Goal: Information Seeking & Learning: Learn about a topic

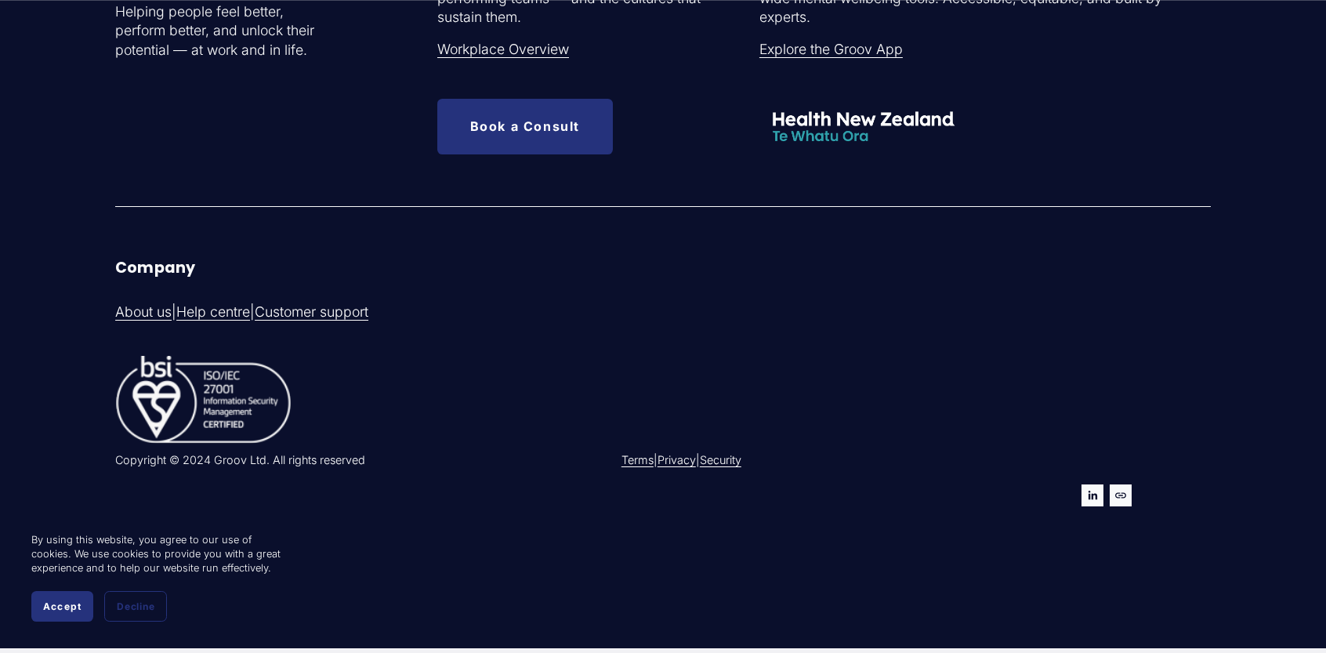
scroll to position [5093, 0]
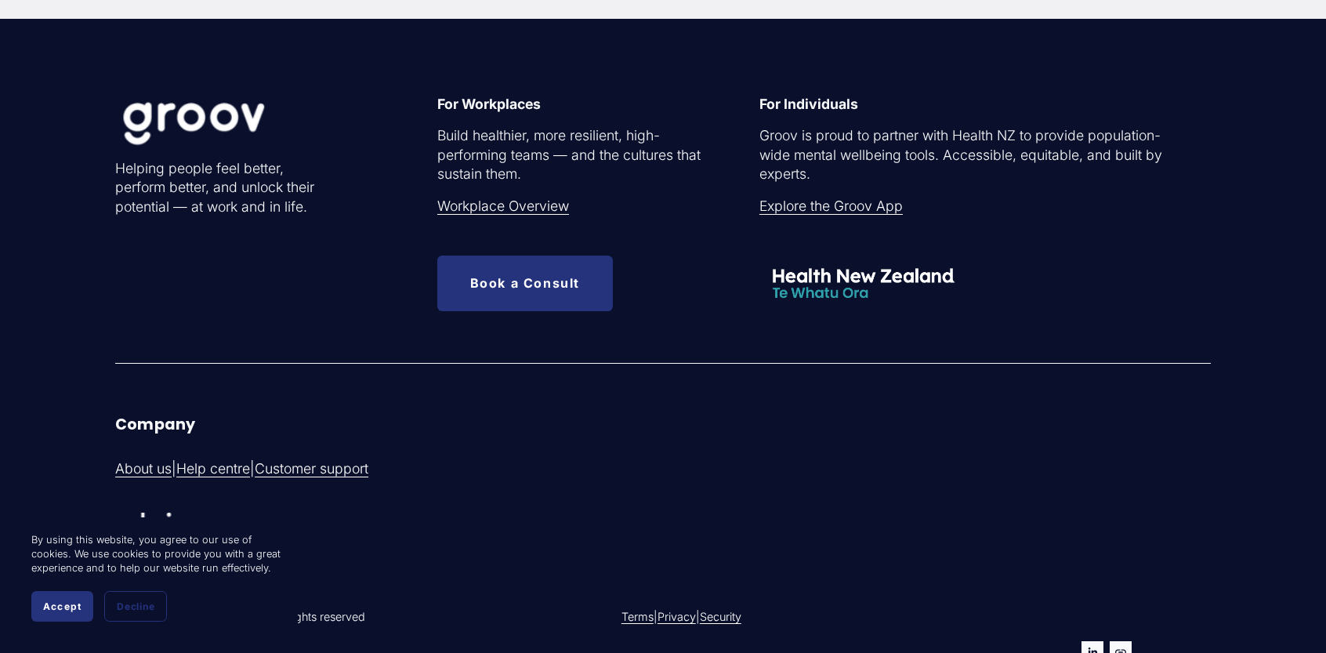
click at [797, 225] on div "For Individuals Groov is proud to partner with Health NZ to provide population-…" at bounding box center [961, 187] width 405 height 184
click at [790, 212] on link "Explore the Groov App" at bounding box center [830, 207] width 143 height 20
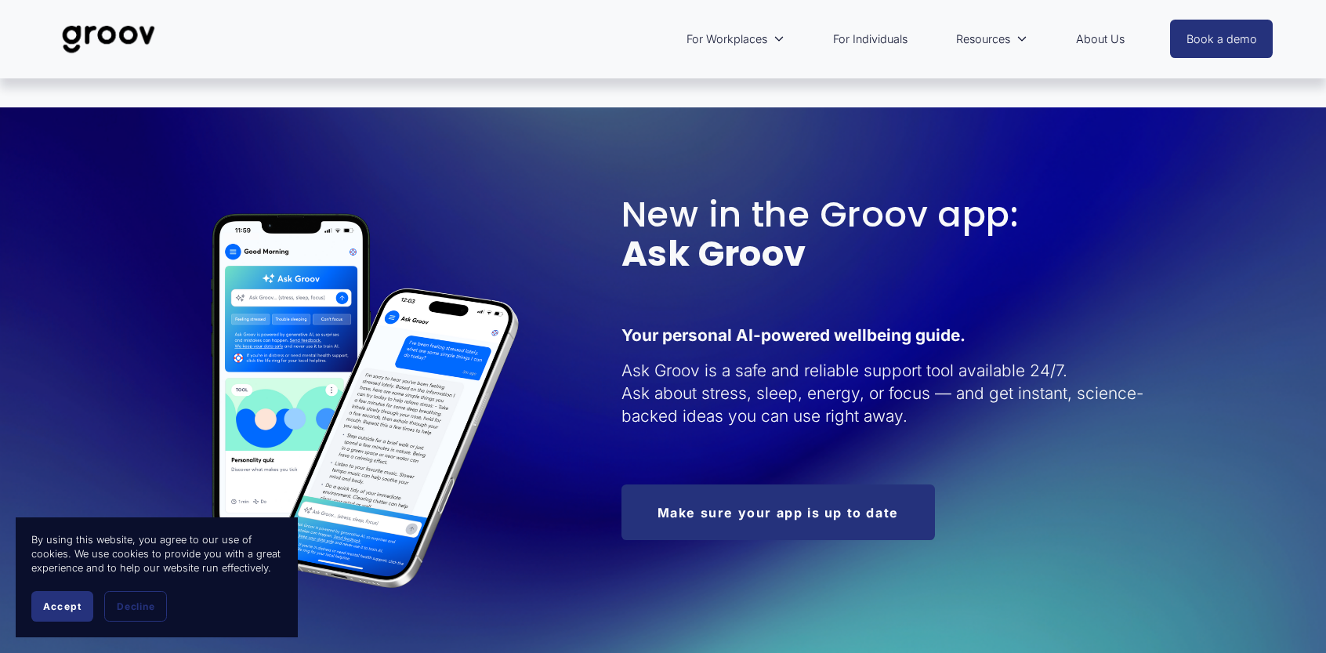
scroll to position [1257, 0]
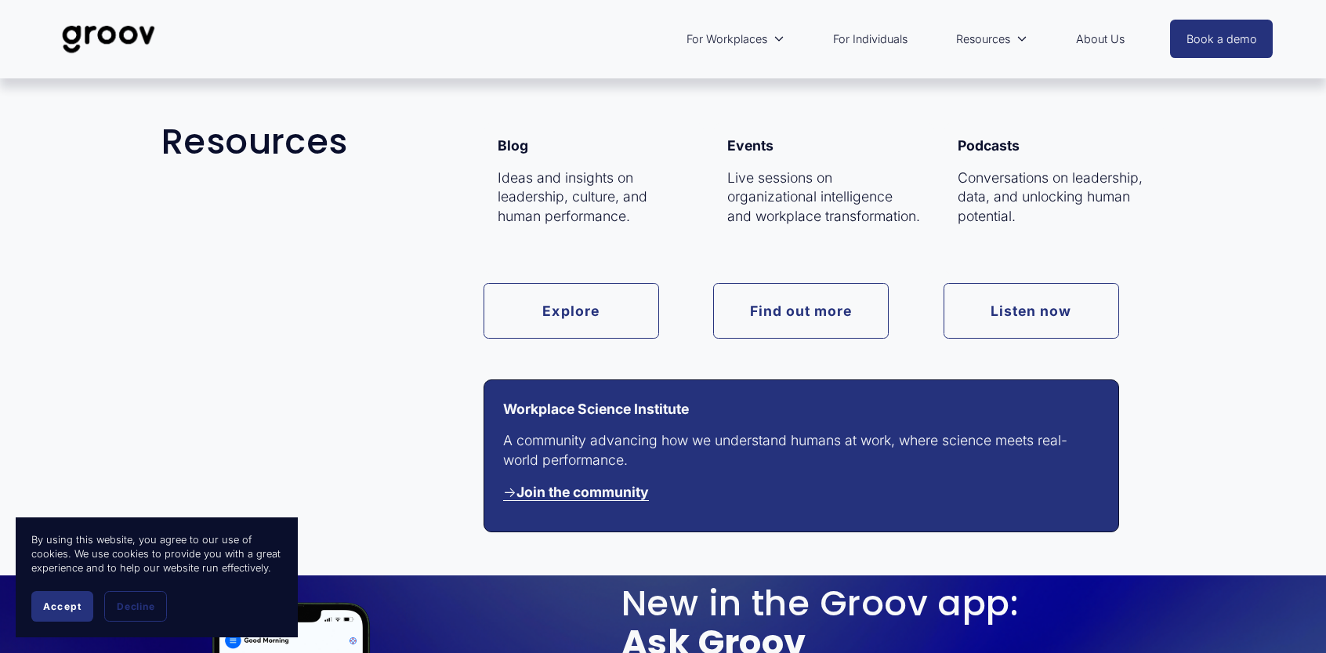
click at [963, 41] on span "Resources" at bounding box center [983, 39] width 54 height 20
click at [992, 327] on link "Listen now" at bounding box center [1031, 311] width 176 height 56
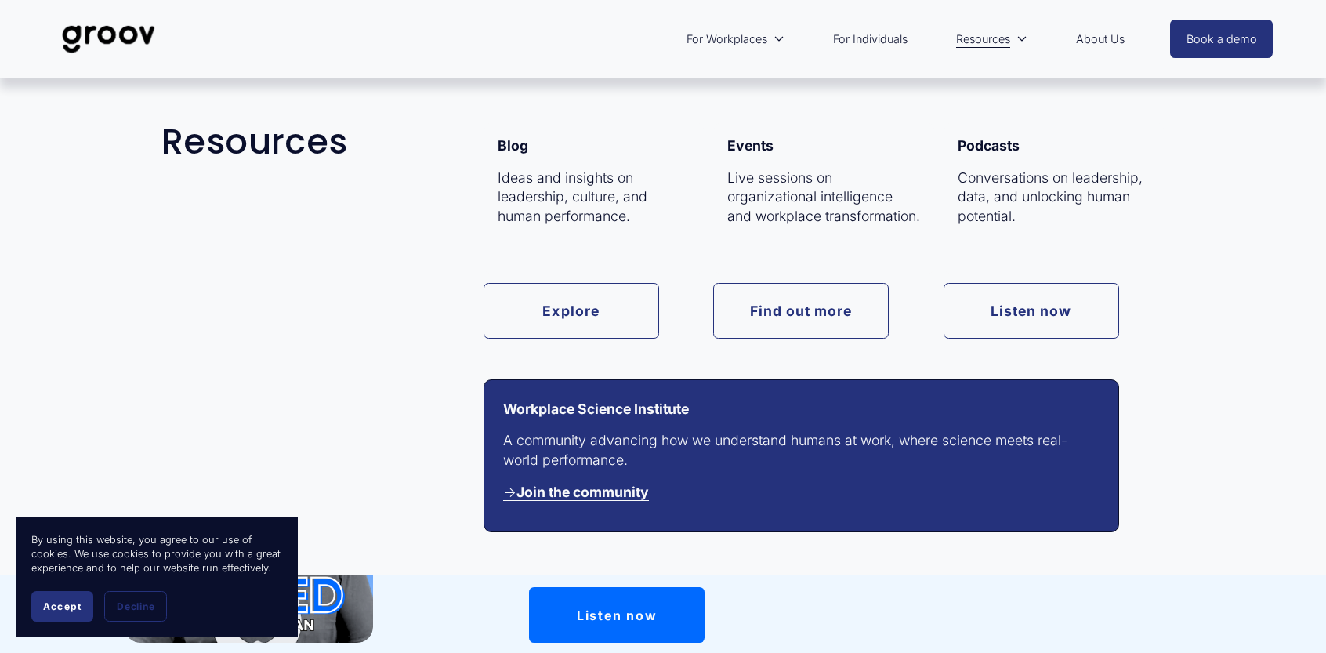
click at [1001, 42] on span "Resources" at bounding box center [983, 39] width 54 height 20
click at [599, 292] on link "Explore" at bounding box center [571, 311] width 176 height 56
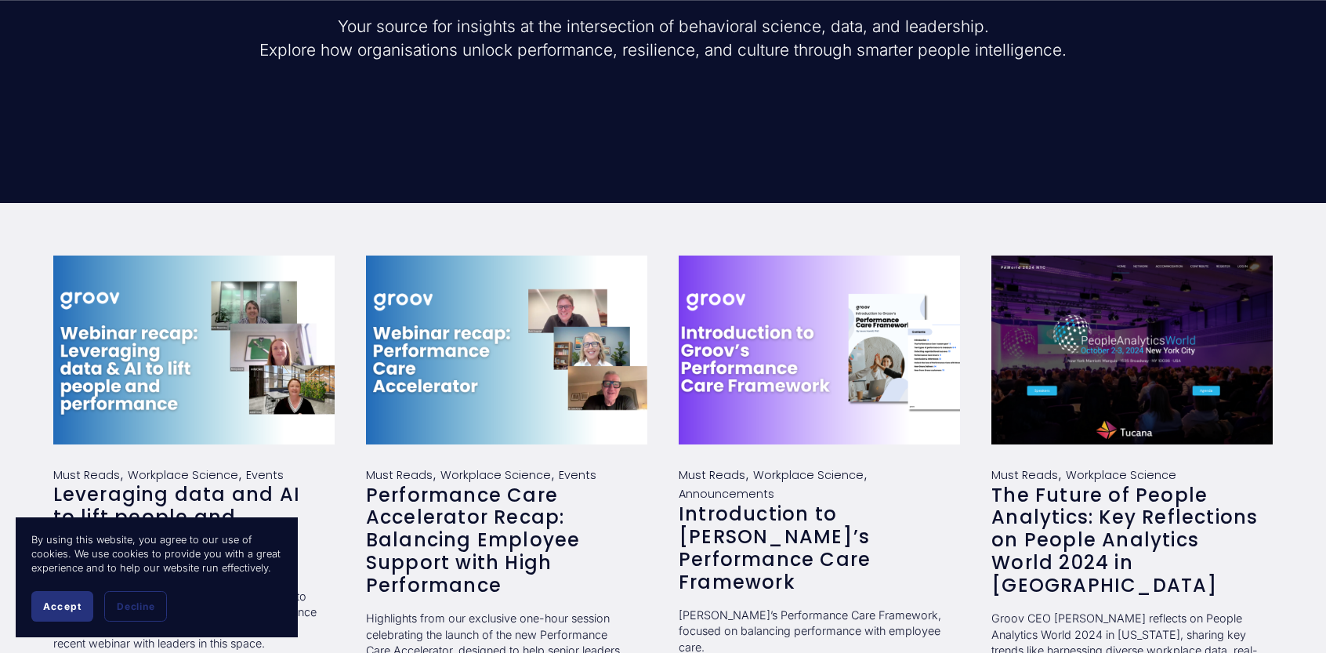
click at [92, 12] on div "Groov Blog Your source for insights at the intersection of behavioral science, …" at bounding box center [663, 23] width 1326 height 184
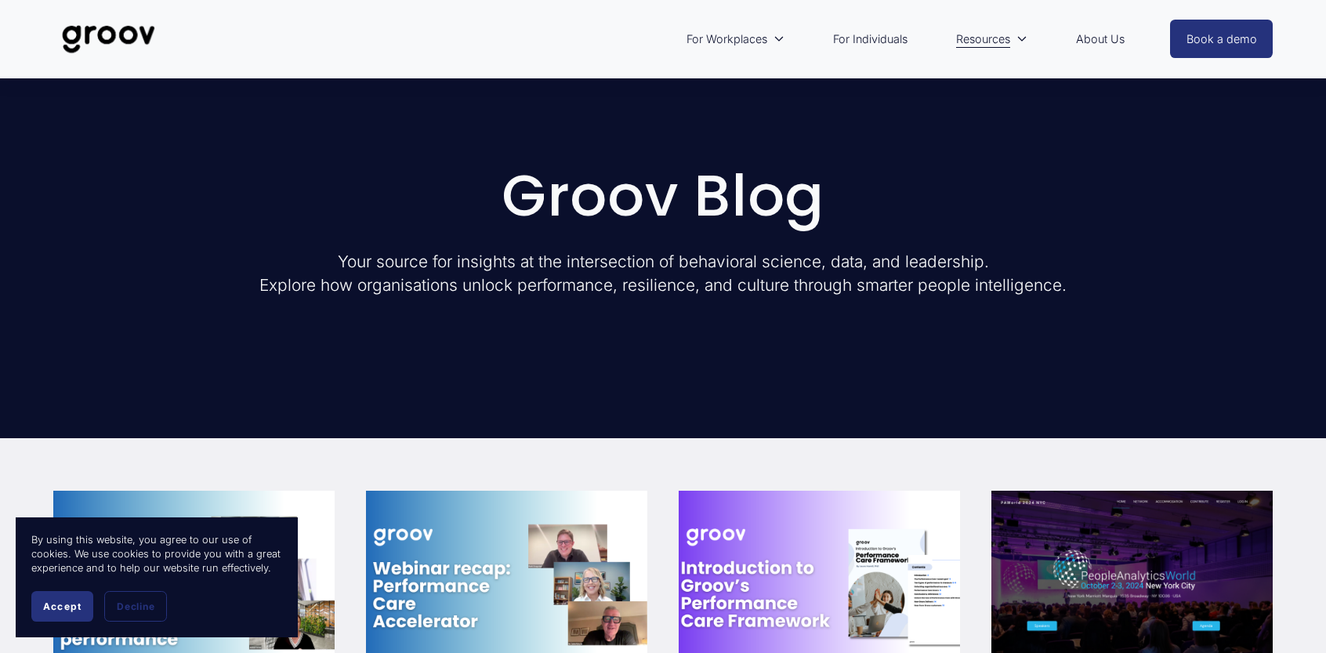
click at [103, 22] on img at bounding box center [108, 39] width 110 height 52
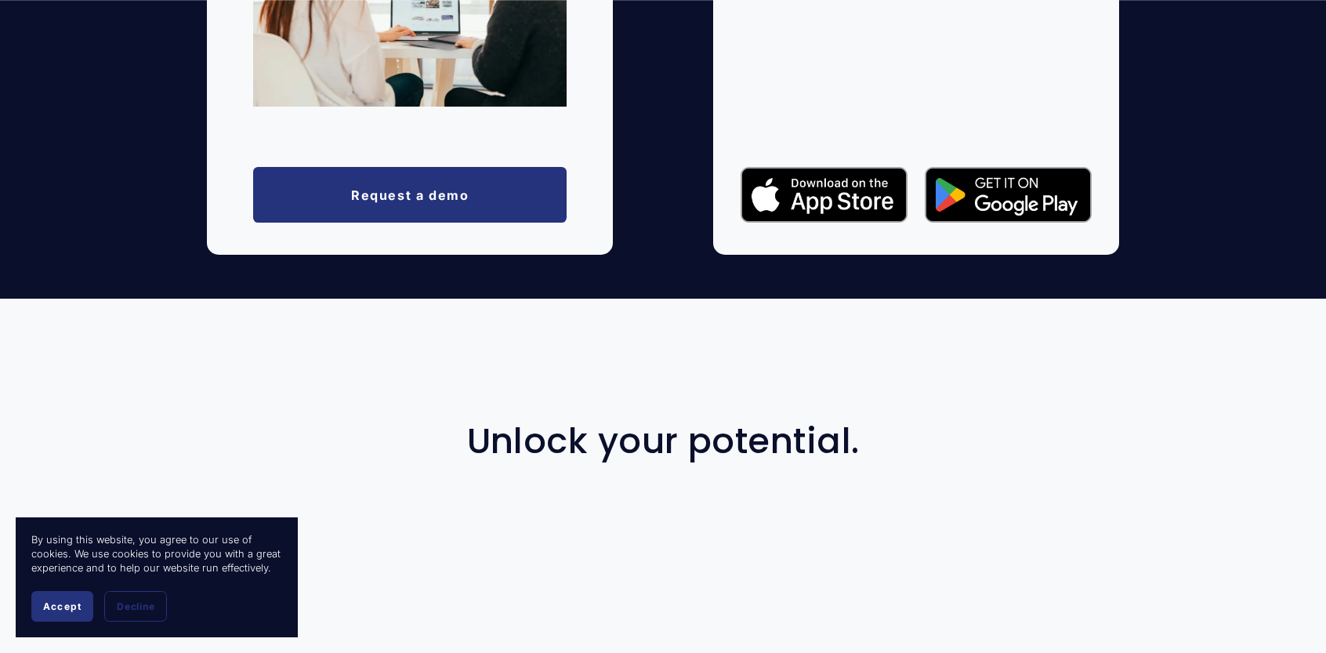
scroll to position [3291, 0]
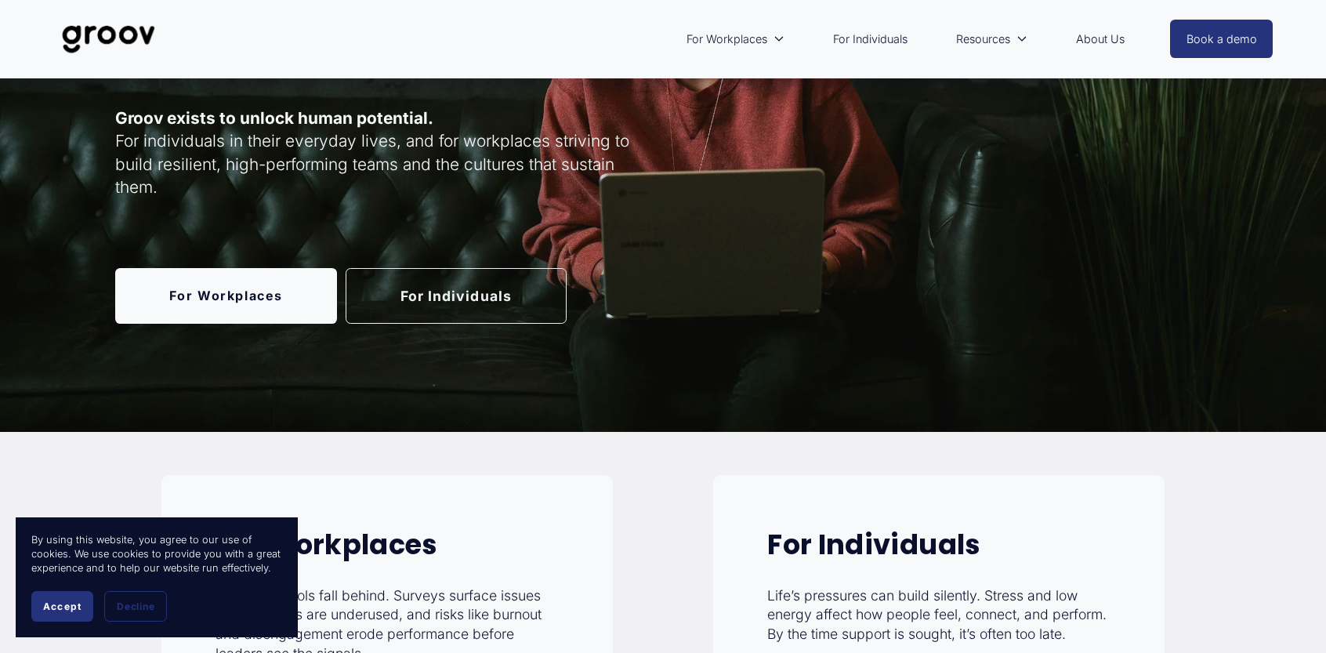
scroll to position [0, 0]
